Goal: Transaction & Acquisition: Download file/media

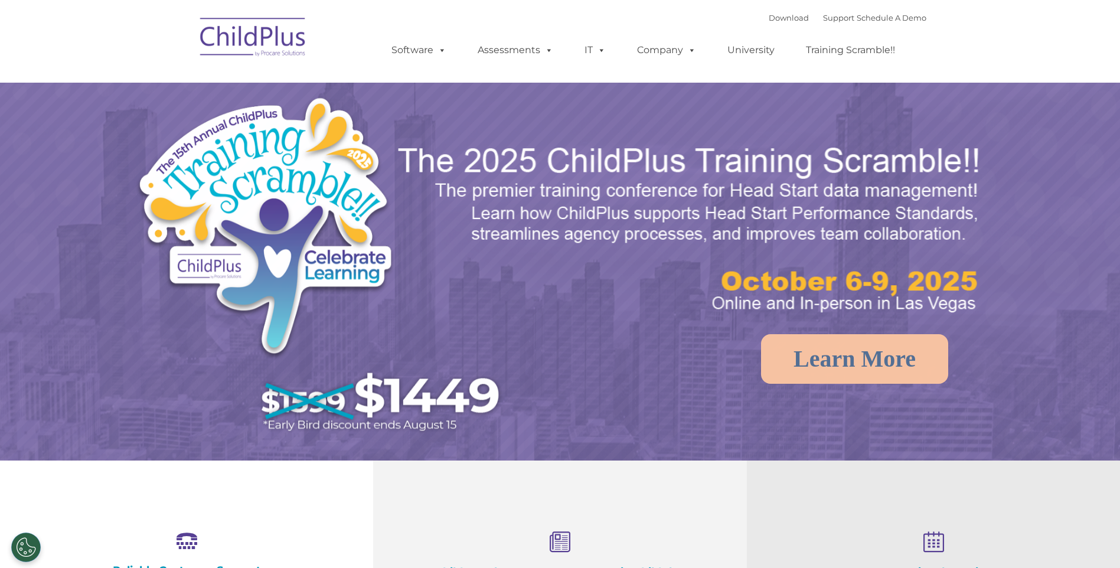
select select "MEDIUM"
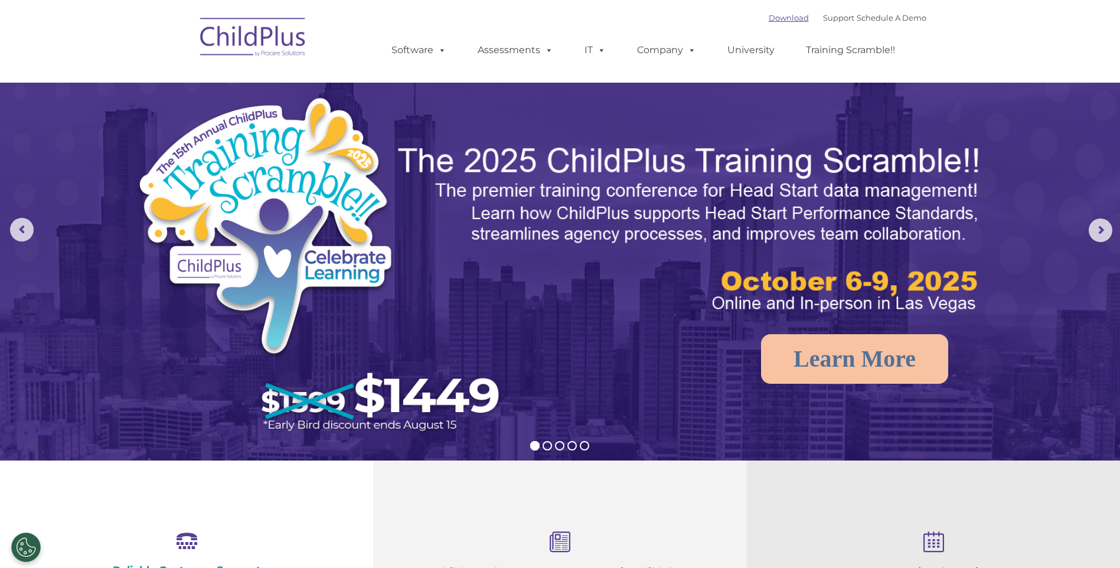
click at [769, 22] on link "Download" at bounding box center [789, 17] width 40 height 9
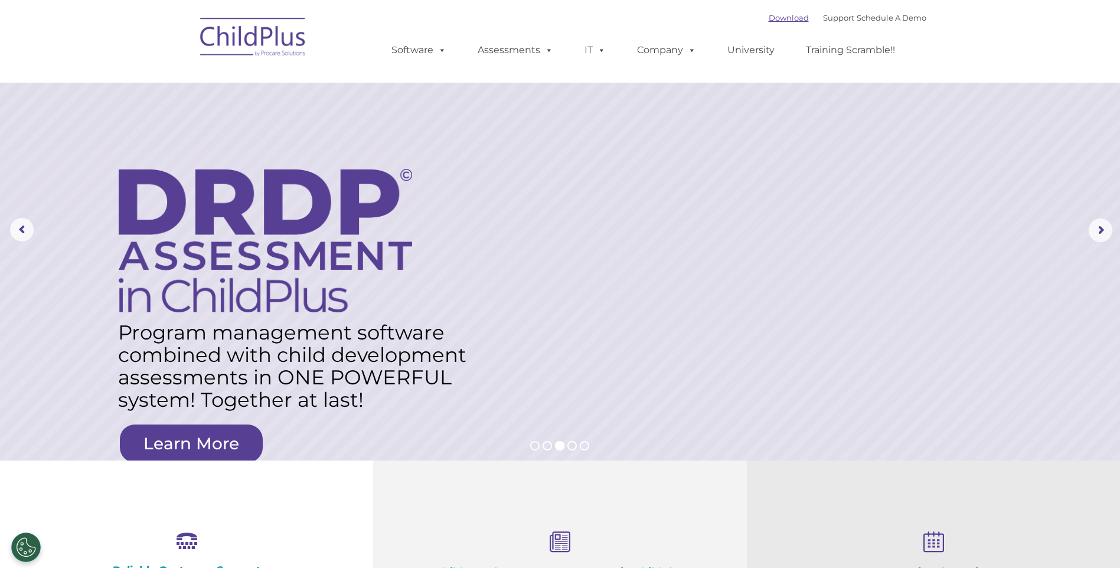
click at [777, 14] on link "Download" at bounding box center [789, 17] width 40 height 9
click at [769, 18] on link "Download" at bounding box center [789, 17] width 40 height 9
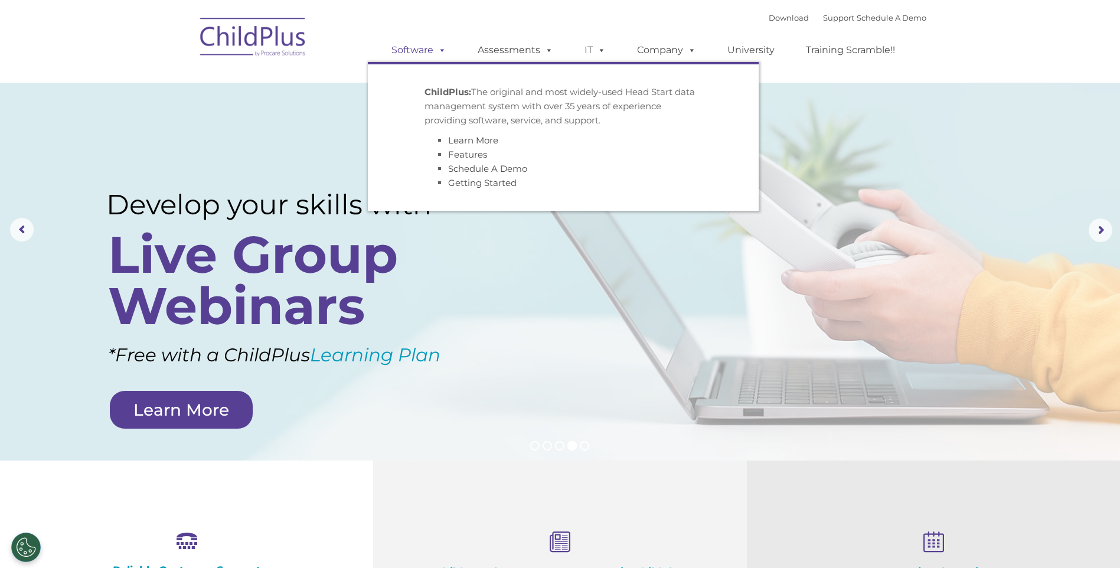
click at [403, 48] on link "Software" at bounding box center [419, 50] width 79 height 24
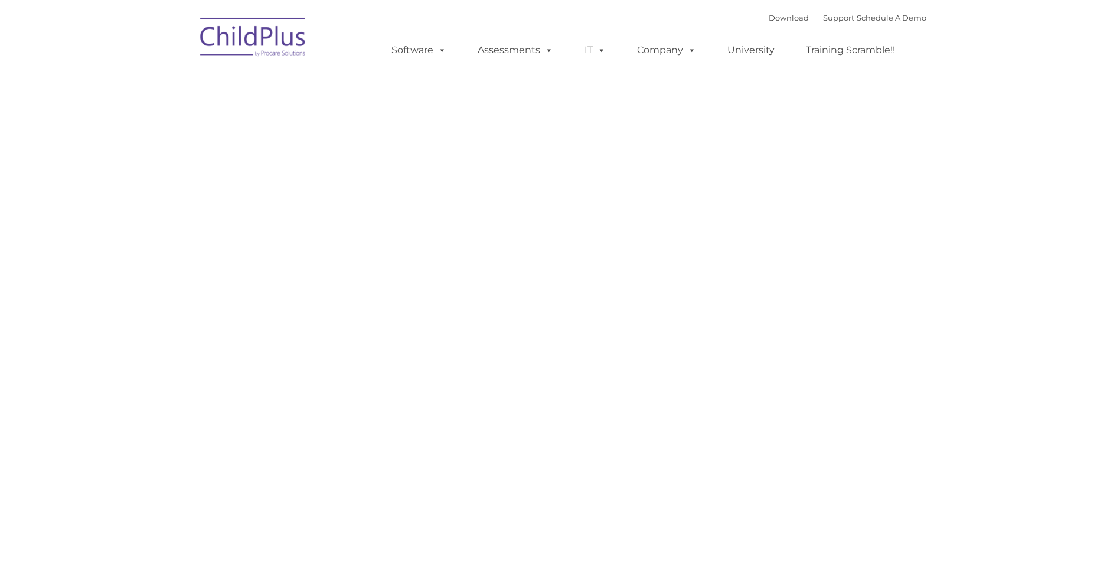
type input ""
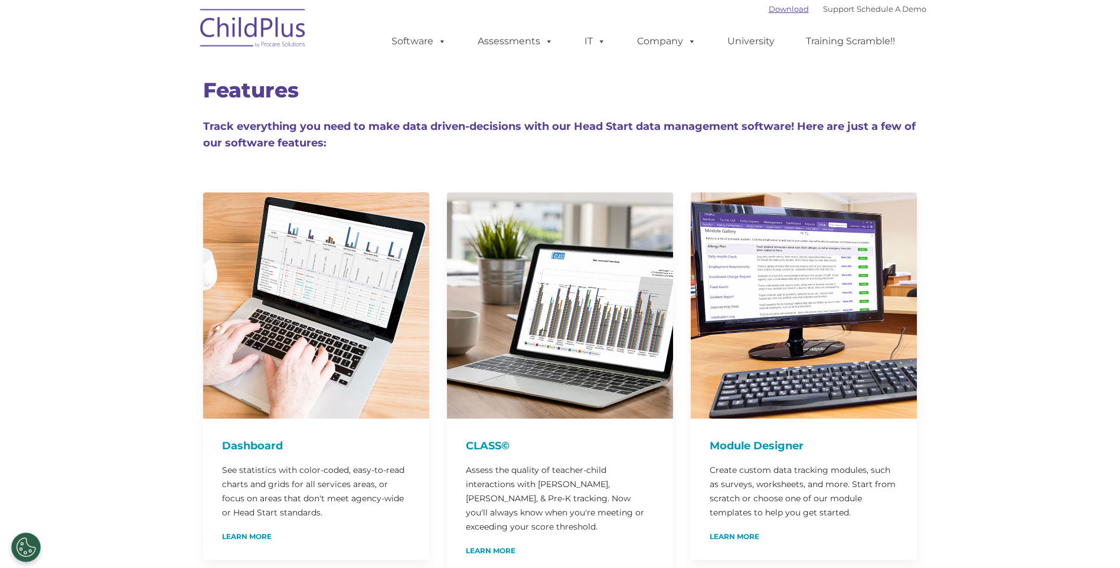
click at [775, 6] on link "Download" at bounding box center [789, 8] width 40 height 9
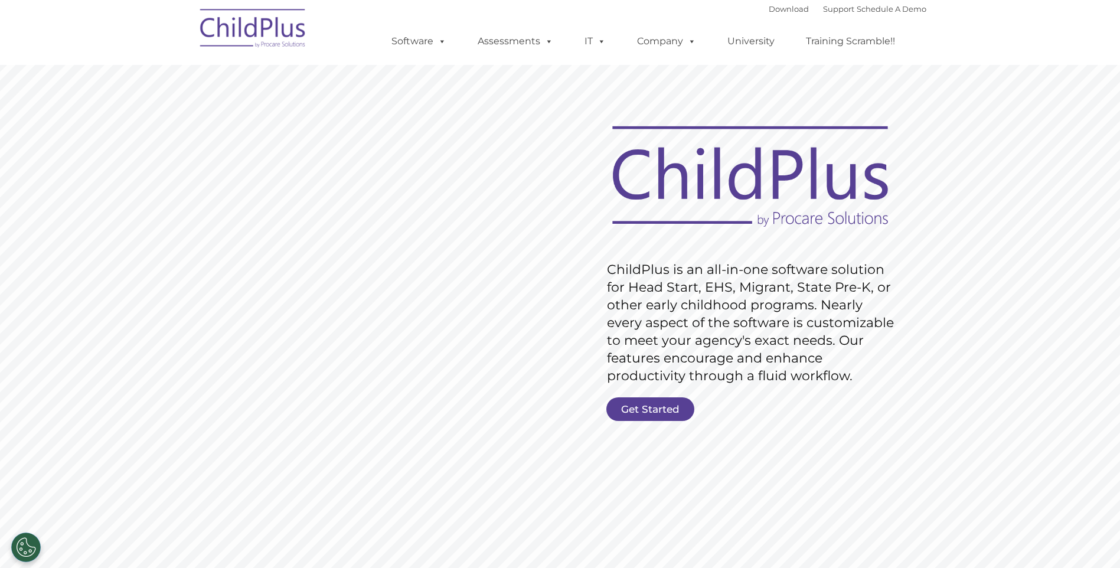
click at [782, 1] on div "Download Support | Schedule A Demo " at bounding box center [848, 9] width 158 height 18
click at [784, 4] on link "Download" at bounding box center [789, 8] width 40 height 9
